Goal: Find contact information: Find contact information

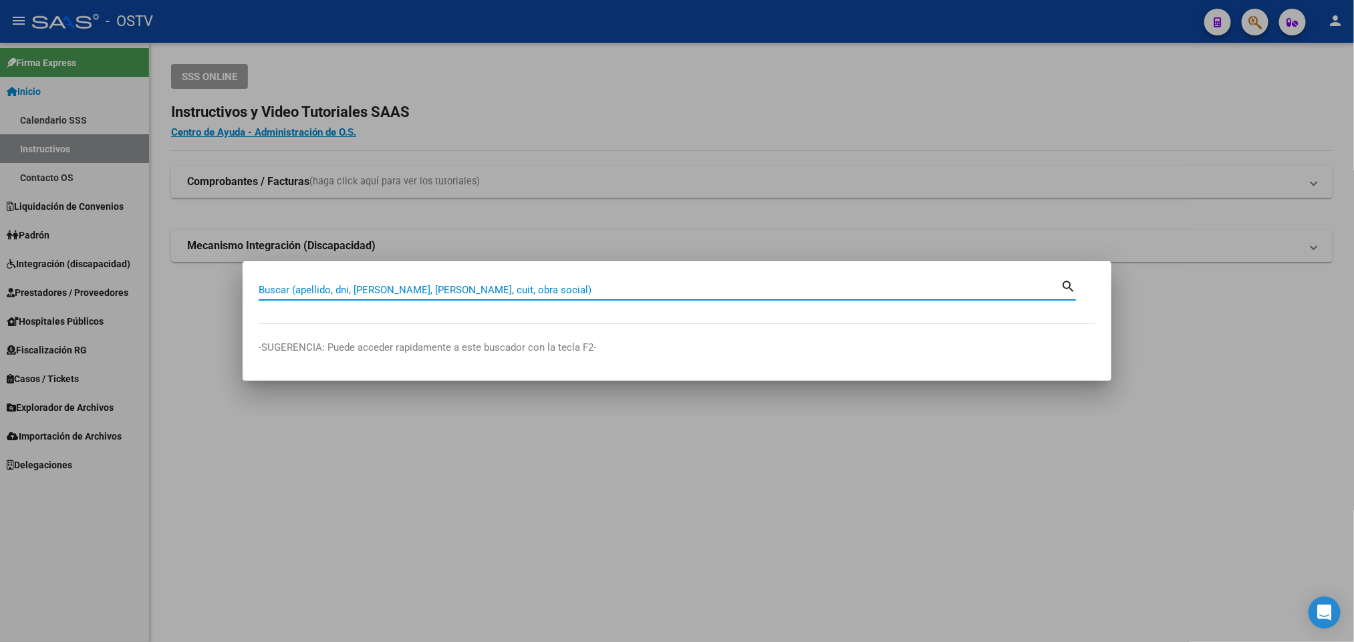
paste input "27049473"
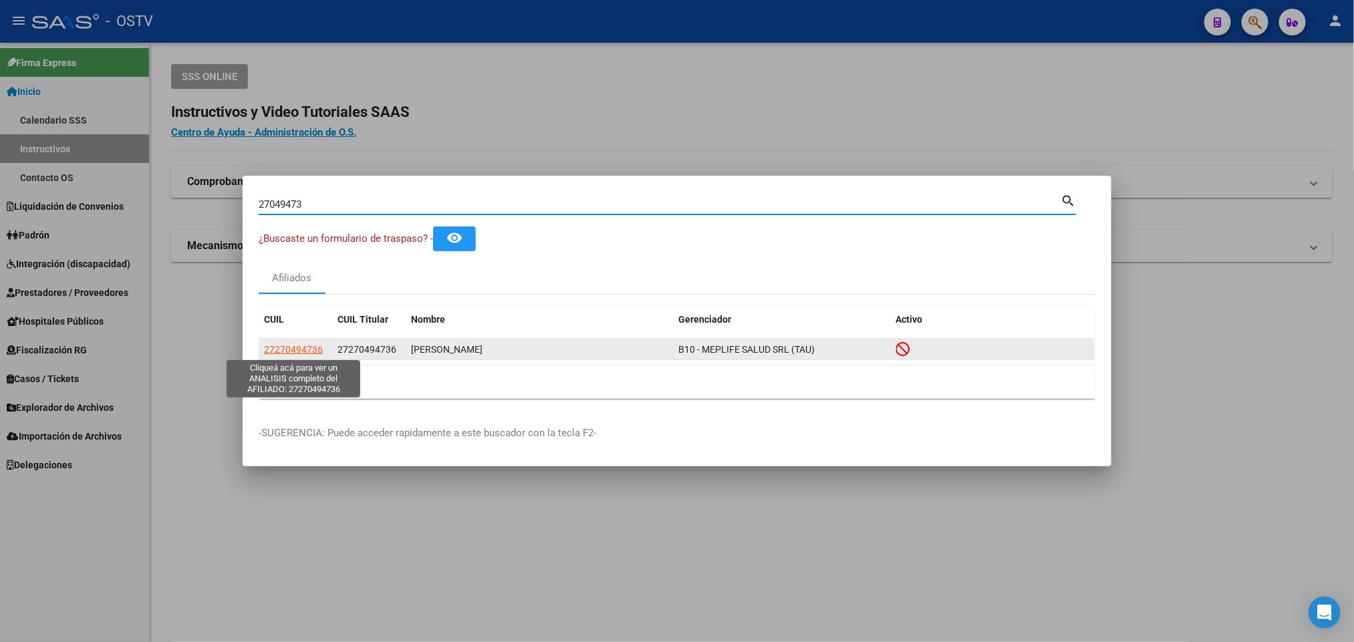
click at [269, 345] on span "27270494736" at bounding box center [293, 349] width 59 height 11
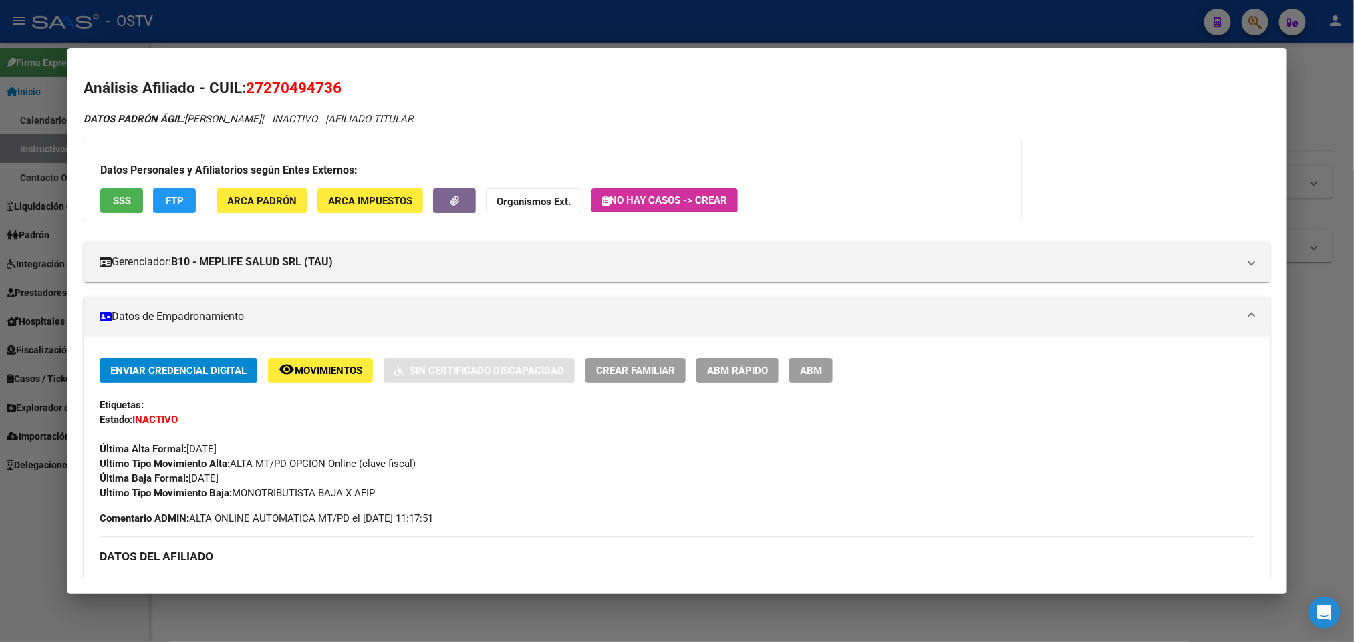
click at [305, 45] on div at bounding box center [677, 321] width 1354 height 642
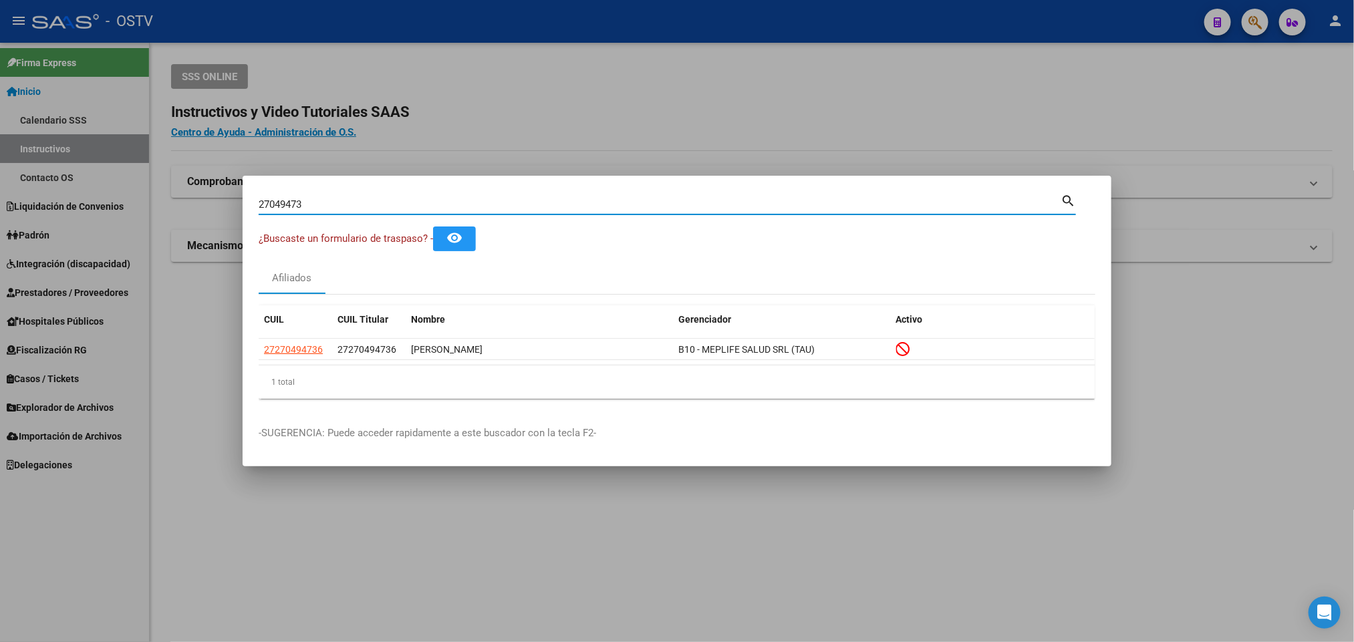
drag, startPoint x: 323, startPoint y: 203, endPoint x: 50, endPoint y: 203, distance: 273.3
click at [55, 204] on div "27049473 Buscar (apellido, dni, cuil, nro traspaso, cuit, obra social) search ¿…" at bounding box center [677, 321] width 1354 height 642
paste input "31472848"
type input "31472848"
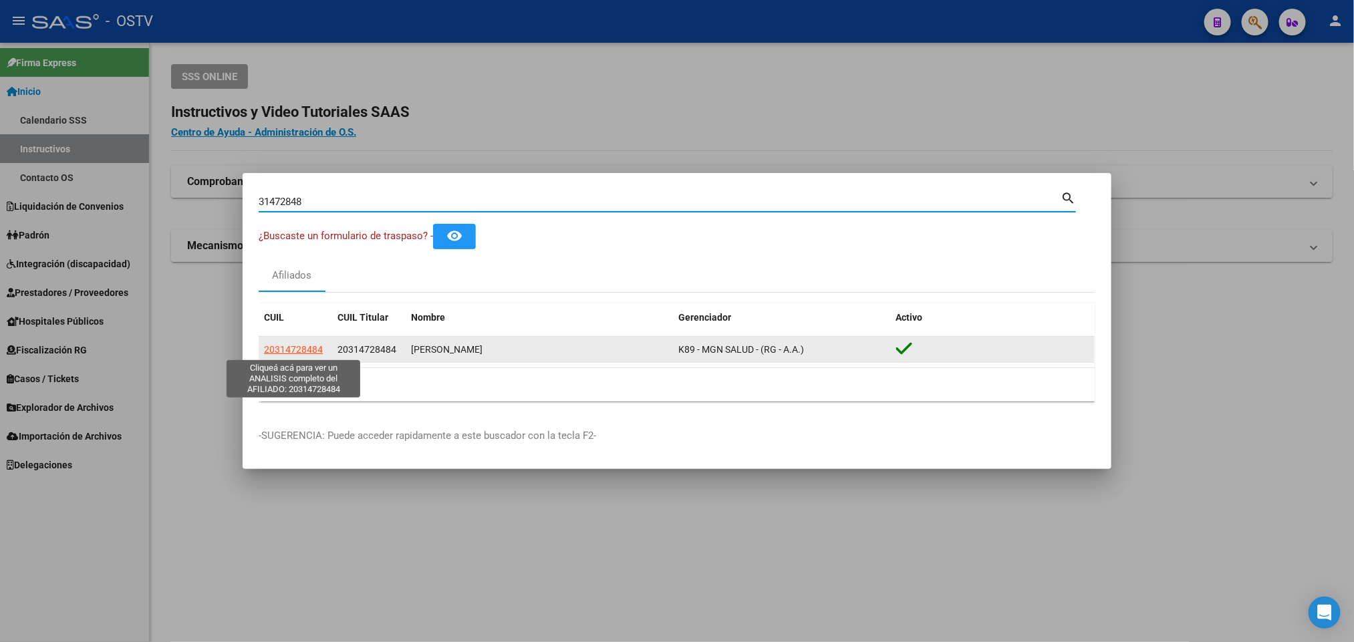
click at [279, 355] on app-link-go-to "20314728484" at bounding box center [293, 349] width 59 height 15
click at [295, 351] on span "20314728484" at bounding box center [293, 349] width 59 height 11
type textarea "20314728484"
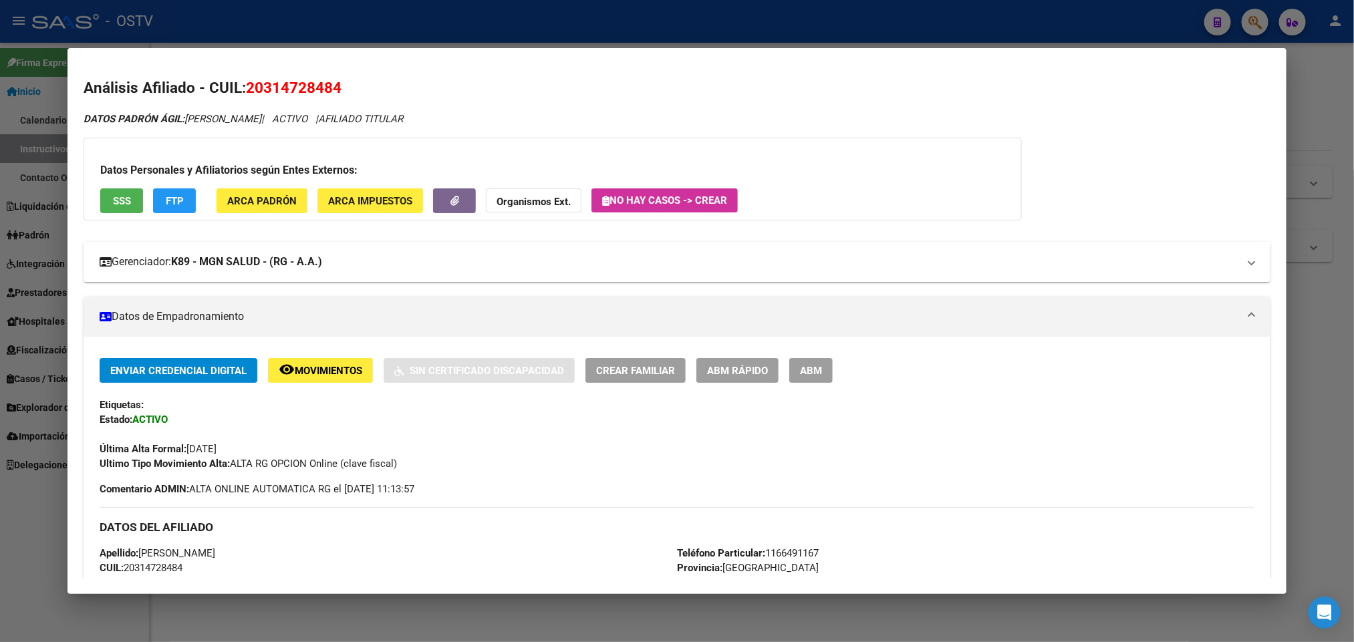
click at [384, 265] on mat-panel-title "Gerenciador: K89 - MGN SALUD - (RG - A.A.)" at bounding box center [669, 262] width 1138 height 16
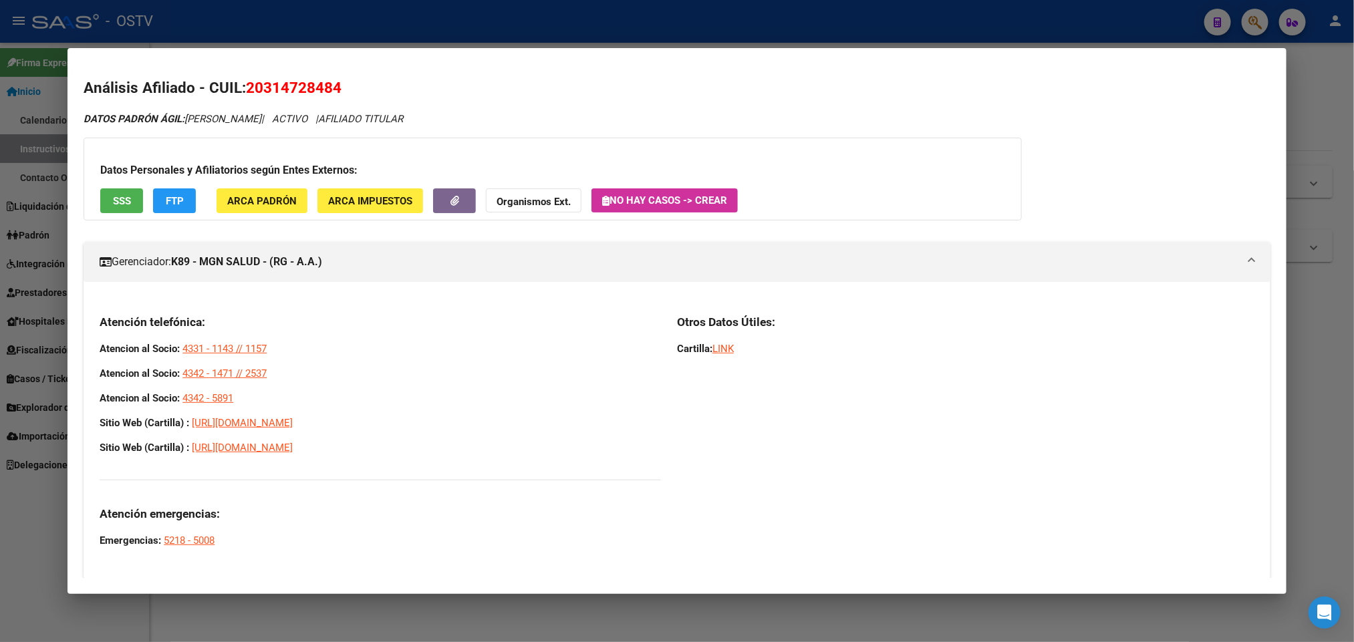
drag, startPoint x: 245, startPoint y: 397, endPoint x: 84, endPoint y: 335, distance: 171.7
click at [84, 335] on div "Atención telefónica: Atencion al Socio: 4331 - 1143 // 1157 Atencion al Socio: …" at bounding box center [677, 435] width 1186 height 265
copy div "Atencion al Socio: 4331 - 1143 // 1157 Atencion al Socio: 4342 - 1471 // 2537 A…"
click at [443, 13] on div at bounding box center [677, 321] width 1354 height 642
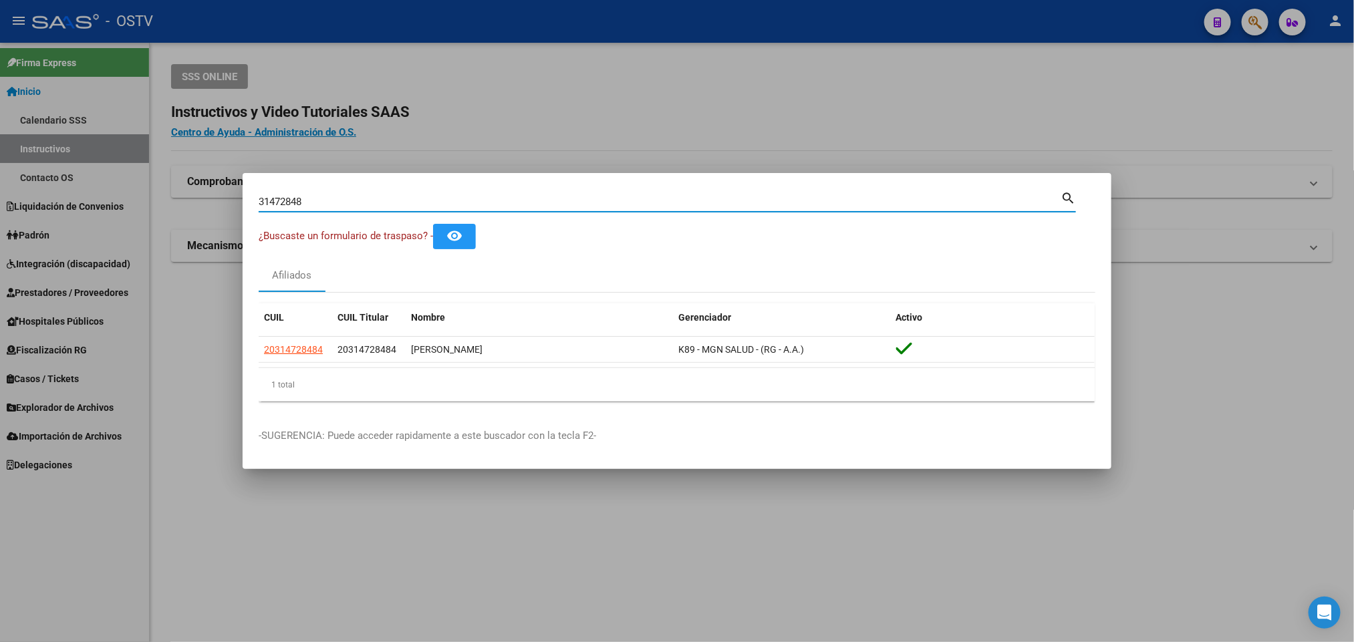
drag, startPoint x: 333, startPoint y: 195, endPoint x: 161, endPoint y: 204, distance: 172.0
click at [161, 204] on div "31472848 Buscar (apellido, dni, cuil, nro traspaso, cuit, obra social) search ¿…" at bounding box center [677, 321] width 1354 height 642
paste input "2522051"
type input "25220518"
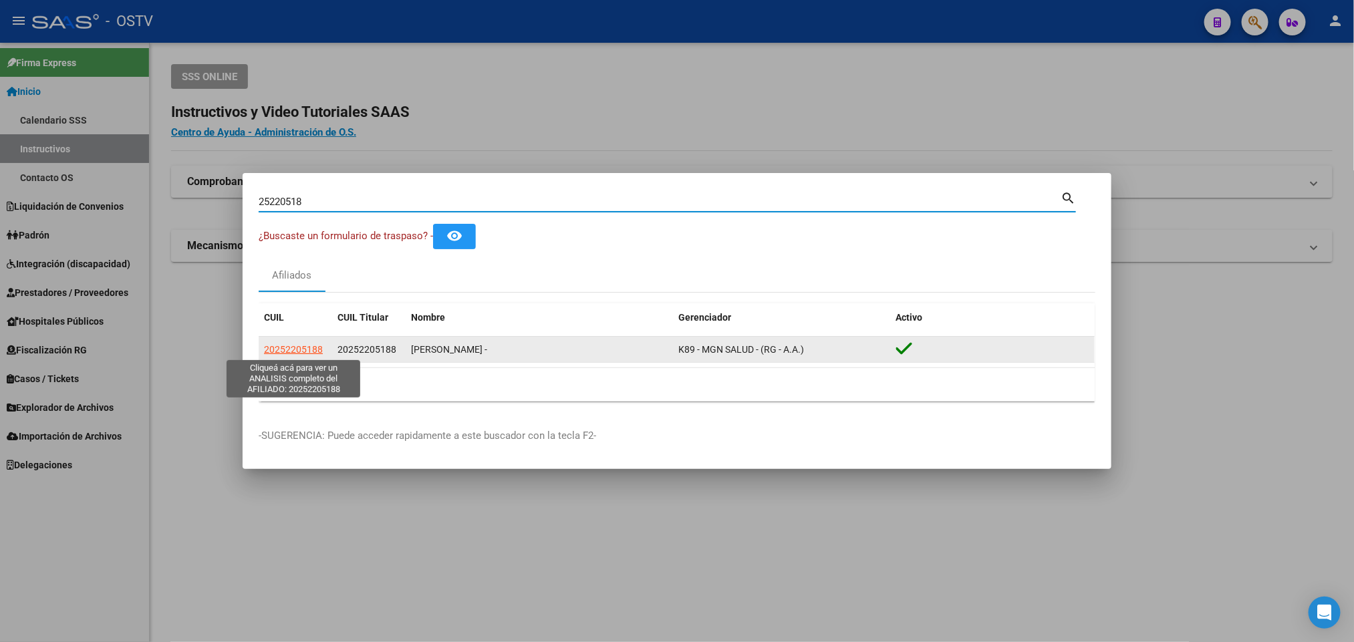
click at [287, 351] on span "20252205188" at bounding box center [293, 349] width 59 height 11
type textarea "20252205188"
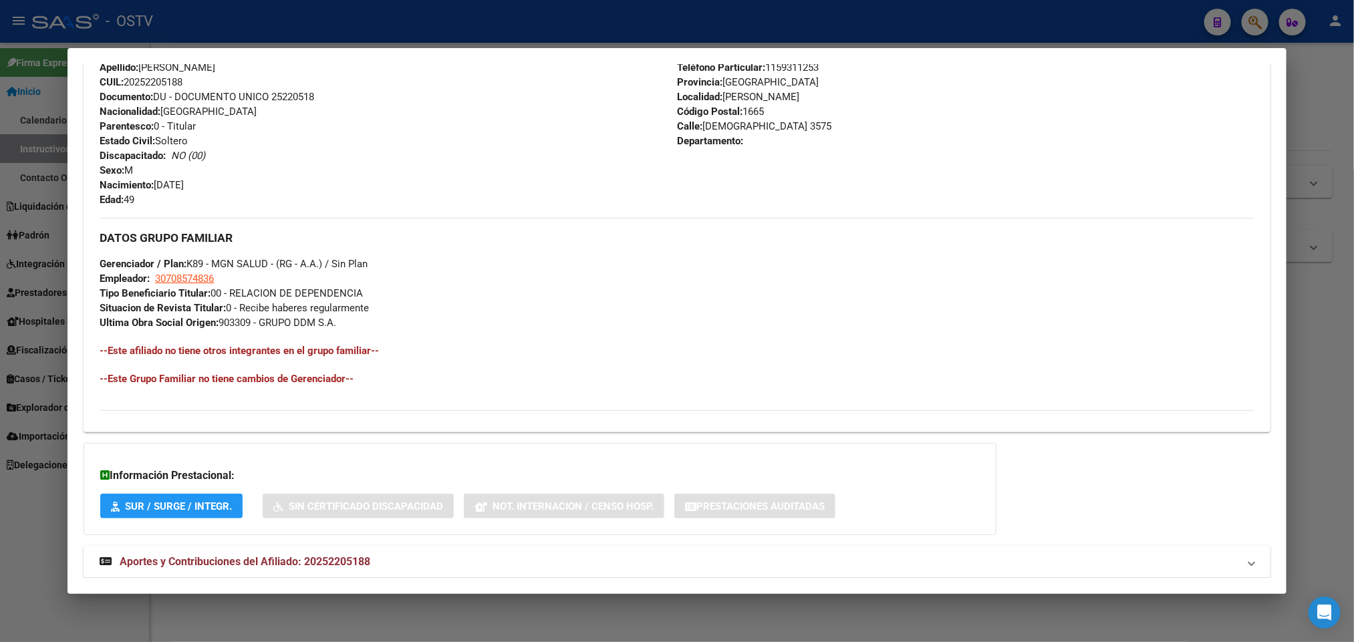
scroll to position [517, 0]
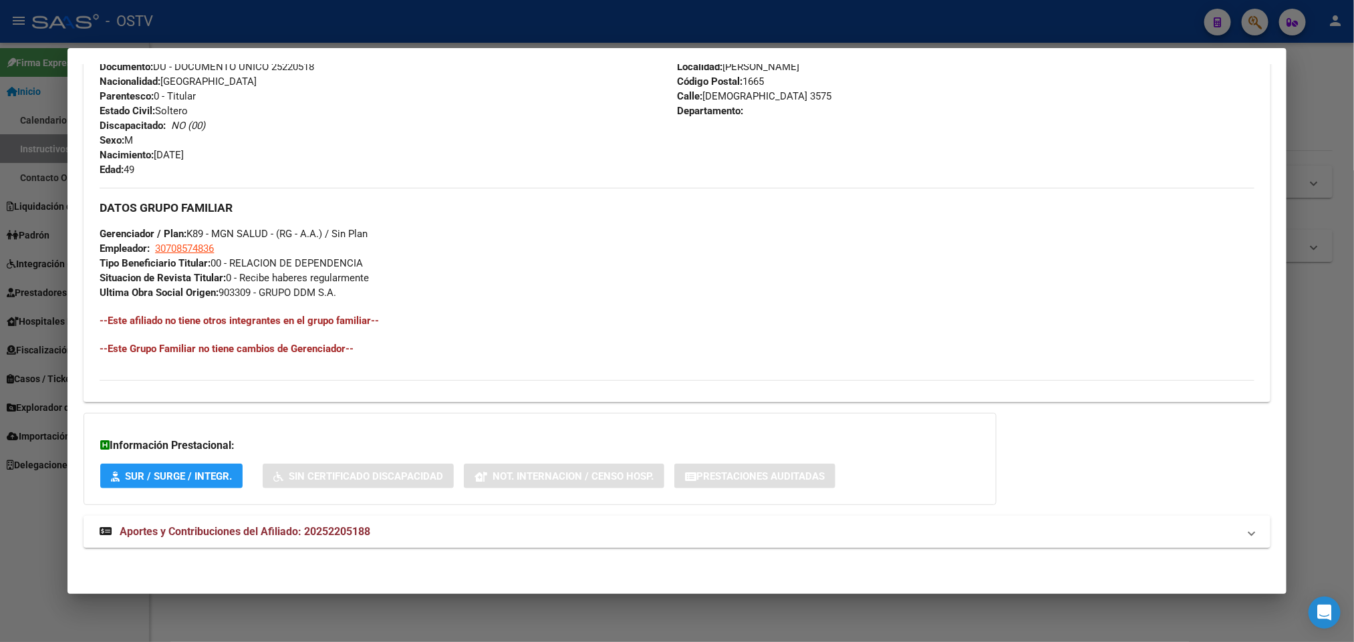
click at [396, 545] on mat-expansion-panel-header "Aportes y Contribuciones del Afiliado: 20252205188" at bounding box center [677, 532] width 1186 height 32
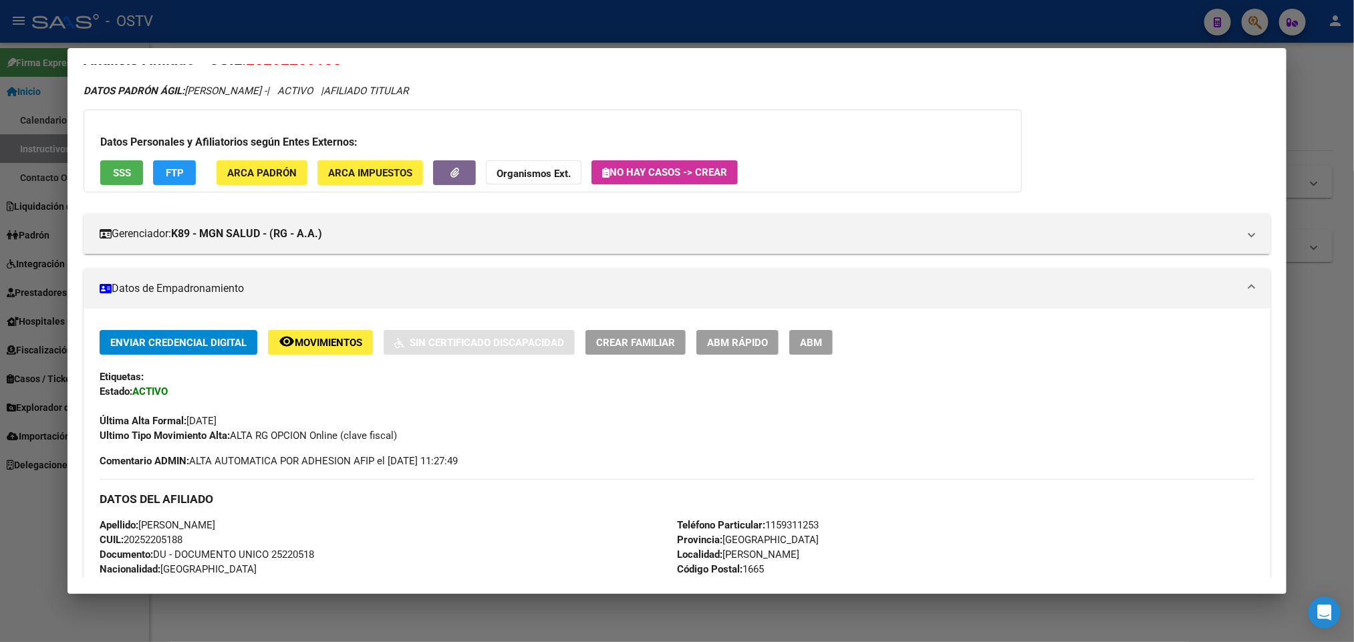
scroll to position [0, 0]
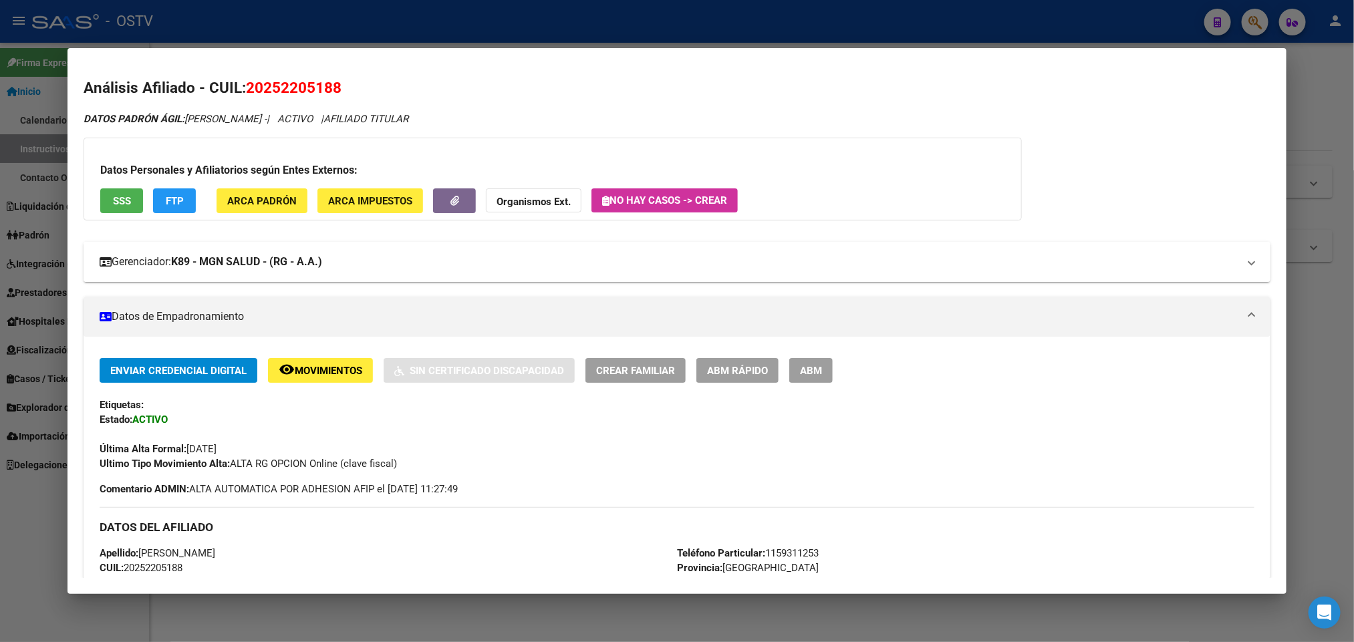
click at [337, 269] on mat-panel-title "Gerenciador: K89 - MGN SALUD - (RG - A.A.)" at bounding box center [669, 262] width 1138 height 16
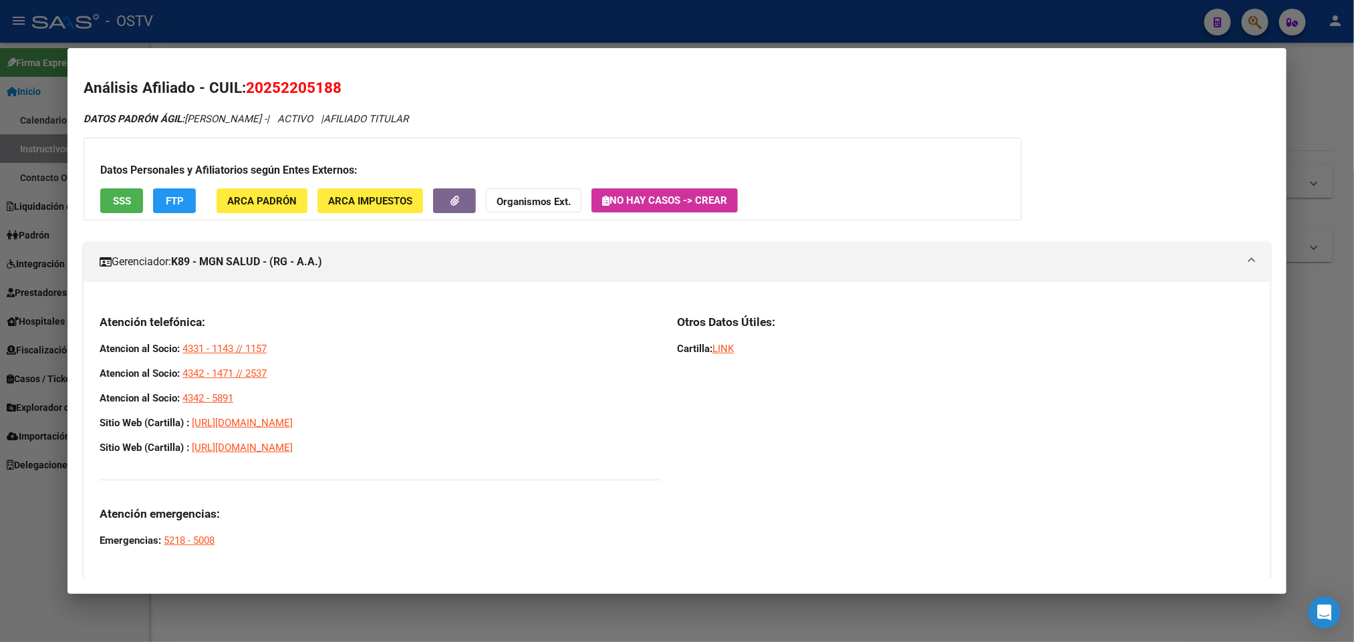
drag, startPoint x: 243, startPoint y: 399, endPoint x: 88, endPoint y: 343, distance: 164.0
click at [88, 343] on div "Atención telefónica: Atencion al Socio: 4331 - 1143 // 1157 Atencion al Socio: …" at bounding box center [677, 435] width 1186 height 265
copy div "Atencion al Socio: 4331 - 1143 // 1157 Atencion al Socio: 4342 - 1471 // 2537 A…"
